Goal: Obtain resource: Obtain resource

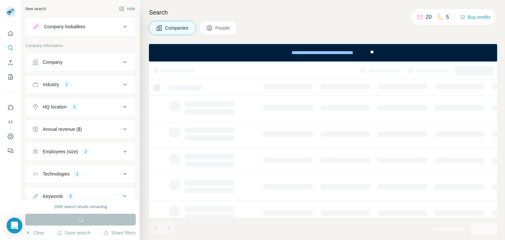
click at [121, 192] on icon at bounding box center [125, 196] width 8 height 8
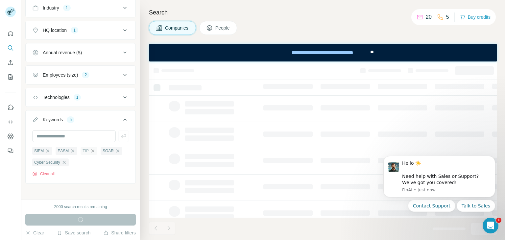
click at [94, 150] on icon "button" at bounding box center [92, 150] width 5 height 5
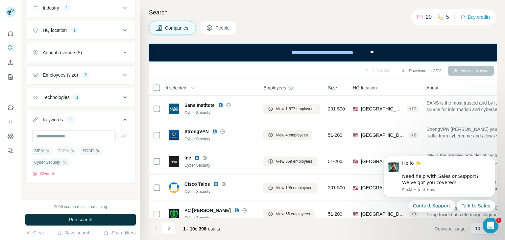
click at [74, 149] on icon "button" at bounding box center [72, 150] width 5 height 5
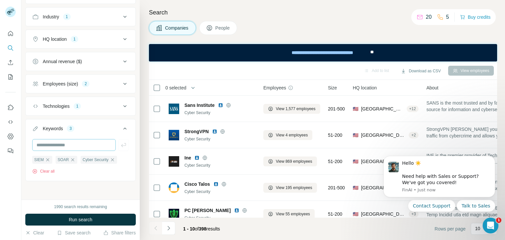
scroll to position [67, 0]
click at [121, 108] on icon at bounding box center [125, 107] width 8 height 8
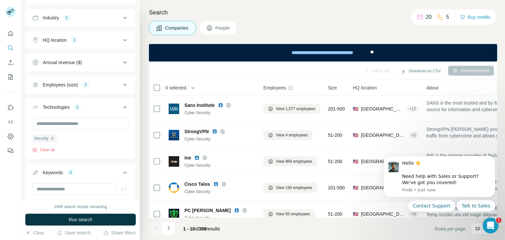
click at [121, 108] on icon at bounding box center [125, 107] width 8 height 8
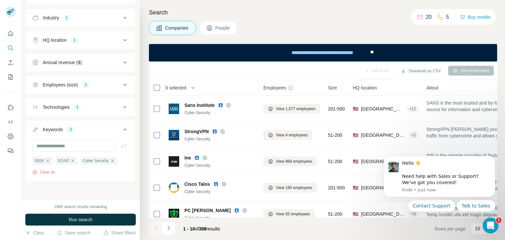
click at [121, 88] on button "Employees (size) 2" at bounding box center [81, 85] width 110 height 16
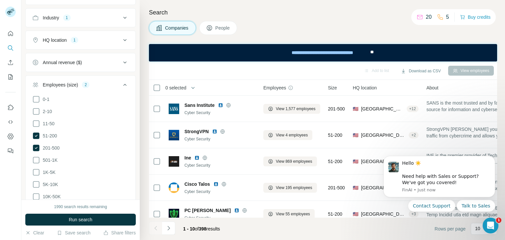
click at [121, 88] on button "Employees (size) 2" at bounding box center [81, 86] width 110 height 18
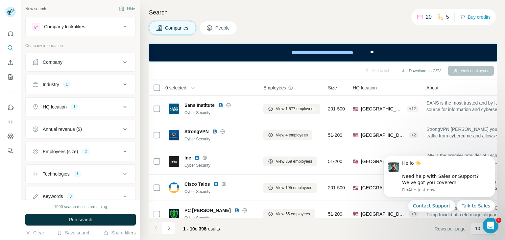
click at [119, 101] on button "HQ location 1" at bounding box center [81, 107] width 110 height 16
click at [121, 82] on icon at bounding box center [125, 85] width 8 height 8
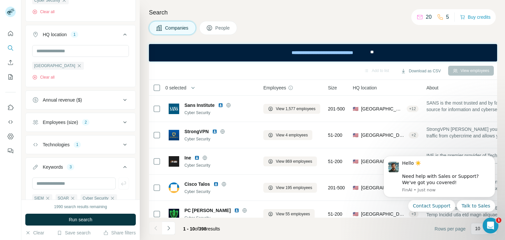
scroll to position [153, 0]
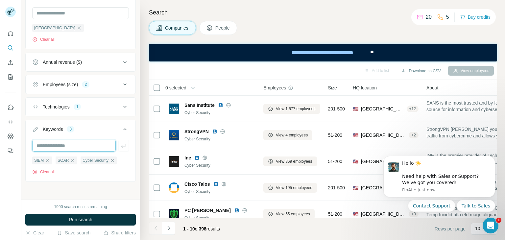
click at [59, 144] on input "text" at bounding box center [73, 146] width 83 height 12
click at [58, 143] on input "text" at bounding box center [73, 146] width 83 height 12
type input "********"
click at [121, 145] on icon "button" at bounding box center [123, 145] width 7 height 7
click at [79, 145] on input "text" at bounding box center [73, 146] width 83 height 12
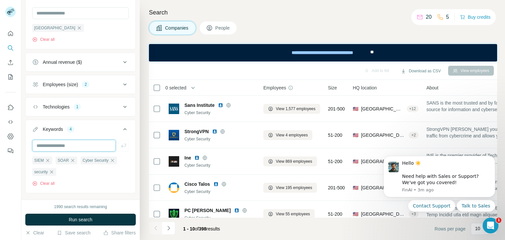
click at [54, 142] on input "text" at bounding box center [73, 146] width 83 height 12
paste input "**********"
type input "**********"
click at [120, 148] on icon "button" at bounding box center [123, 145] width 7 height 7
click at [64, 145] on input "text" at bounding box center [73, 146] width 83 height 12
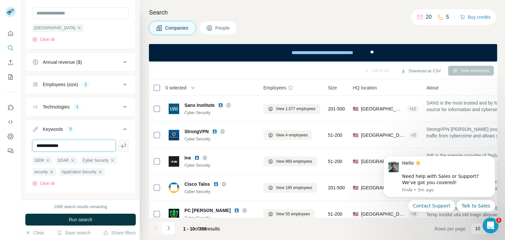
type input "**********"
click at [120, 145] on icon "button" at bounding box center [123, 145] width 7 height 7
click at [70, 142] on input "text" at bounding box center [73, 146] width 83 height 12
type input "**********"
click at [120, 142] on icon "button" at bounding box center [123, 145] width 7 height 7
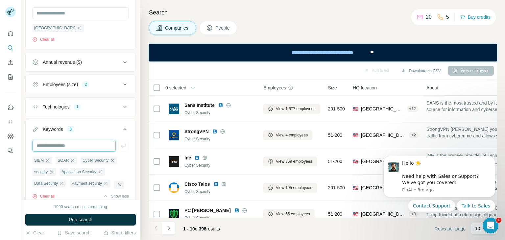
click at [78, 144] on input "text" at bounding box center [73, 146] width 83 height 12
type input "**********"
click at [121, 145] on icon "button" at bounding box center [123, 146] width 5 height 4
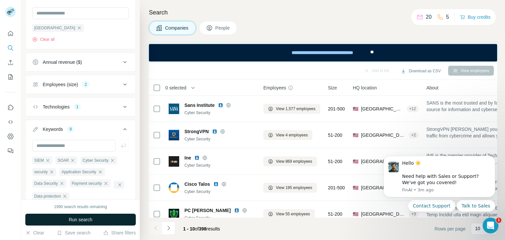
click at [81, 217] on span "Run search" at bounding box center [81, 219] width 24 height 7
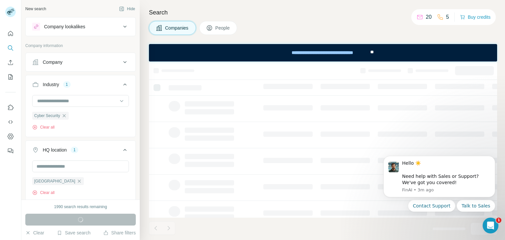
scroll to position [77, 0]
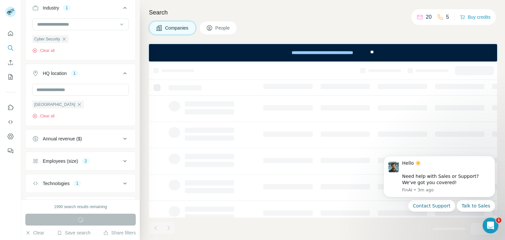
click at [121, 161] on icon at bounding box center [125, 161] width 8 height 8
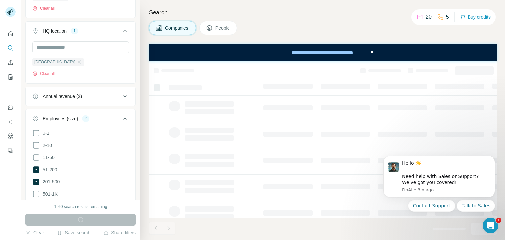
scroll to position [153, 0]
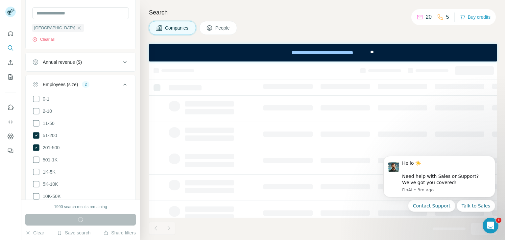
click at [32, 122] on div "0-1 2-10 11-50 [PHONE_NUMBER] 501-1K 1K-5K 5K-10K 10K-50K 50K-100K 100K-500K 50…" at bounding box center [81, 173] width 110 height 157
click at [36, 123] on icon at bounding box center [36, 123] width 8 height 8
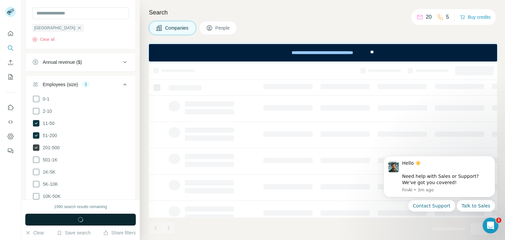
click at [36, 148] on icon at bounding box center [36, 148] width 3 height 2
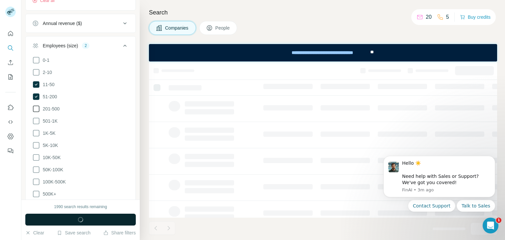
scroll to position [230, 0]
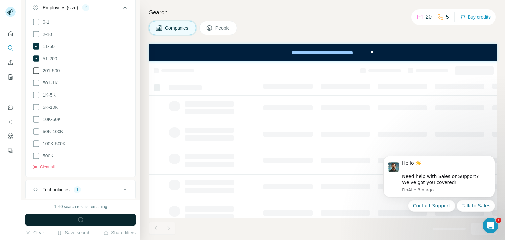
click at [60, 220] on button "Run search" at bounding box center [80, 220] width 110 height 12
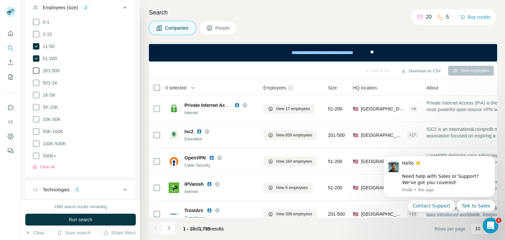
click at [74, 217] on span "Run search" at bounding box center [81, 219] width 24 height 7
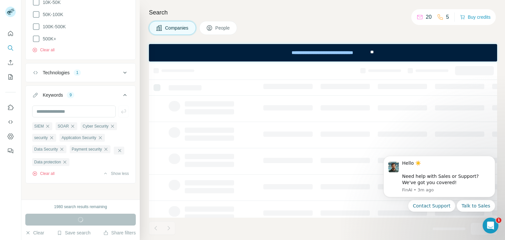
scroll to position [349, 0]
drag, startPoint x: 74, startPoint y: 123, endPoint x: 54, endPoint y: 123, distance: 20.1
click at [74, 123] on icon "button" at bounding box center [72, 124] width 5 height 5
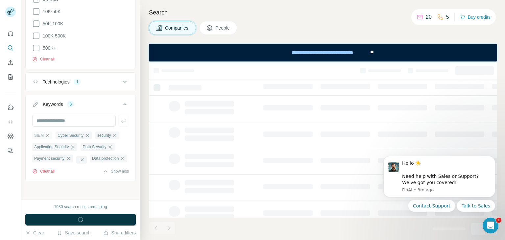
click at [46, 133] on icon "button" at bounding box center [47, 135] width 5 height 5
click at [69, 218] on span "button" at bounding box center [81, 219] width 24 height 7
click at [69, 219] on span "button" at bounding box center [81, 219] width 24 height 7
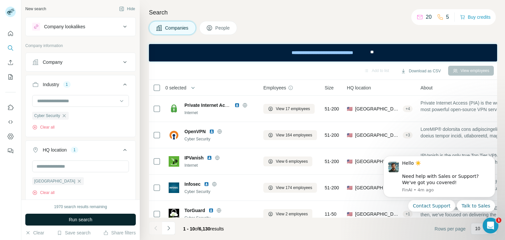
scroll to position [77, 0]
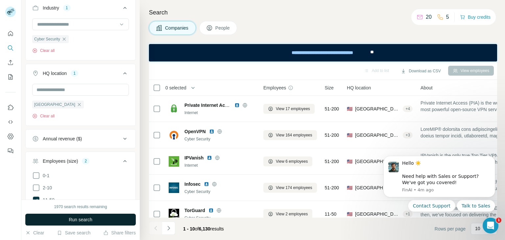
click at [121, 136] on icon at bounding box center [125, 139] width 8 height 8
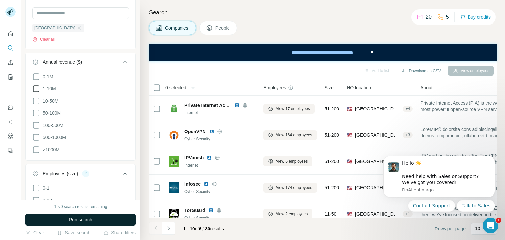
click at [36, 90] on icon at bounding box center [36, 89] width 8 height 8
click at [36, 100] on icon at bounding box center [36, 101] width 8 height 8
click at [36, 86] on icon at bounding box center [36, 88] width 7 height 7
drag, startPoint x: 32, startPoint y: 112, endPoint x: 36, endPoint y: 112, distance: 3.6
click at [32, 112] on icon at bounding box center [36, 113] width 8 height 8
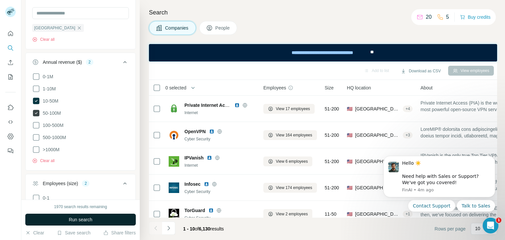
click at [36, 112] on icon at bounding box center [36, 113] width 7 height 7
click at [76, 220] on span "Run search" at bounding box center [81, 219] width 24 height 7
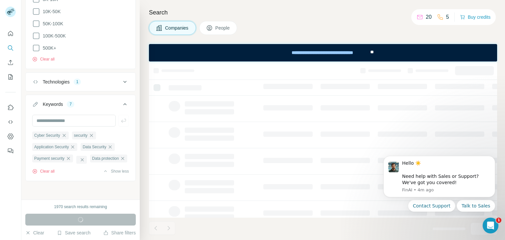
scroll to position [447, 0]
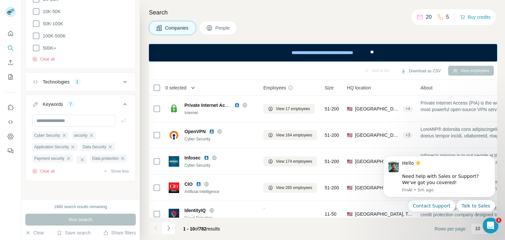
click at [193, 87] on icon "button" at bounding box center [193, 87] width 7 height 7
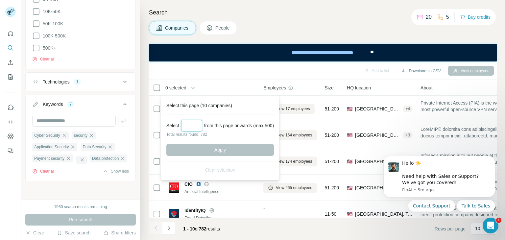
click at [191, 125] on input "Select a number (up to 500)" at bounding box center [191, 126] width 21 height 12
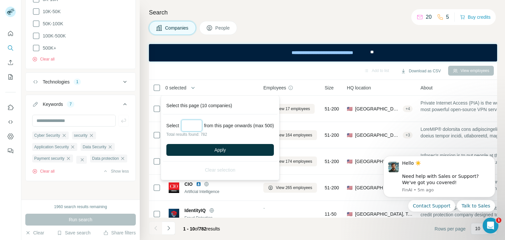
type input "*"
type input "****"
click at [201, 148] on button "Apply" at bounding box center [219, 150] width 107 height 12
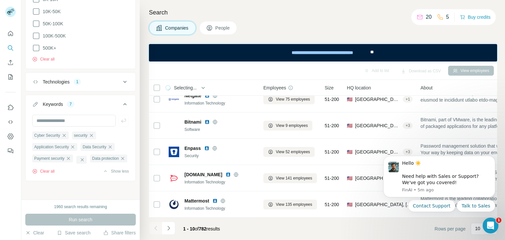
scroll to position [0, 0]
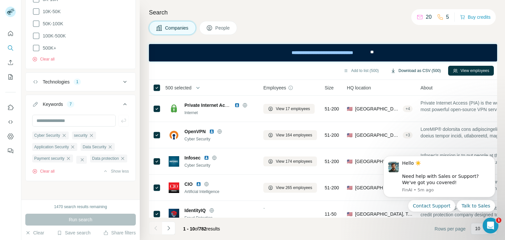
click at [420, 73] on button "Download as CSV (500)" at bounding box center [415, 71] width 59 height 10
